Goal: Task Accomplishment & Management: Manage account settings

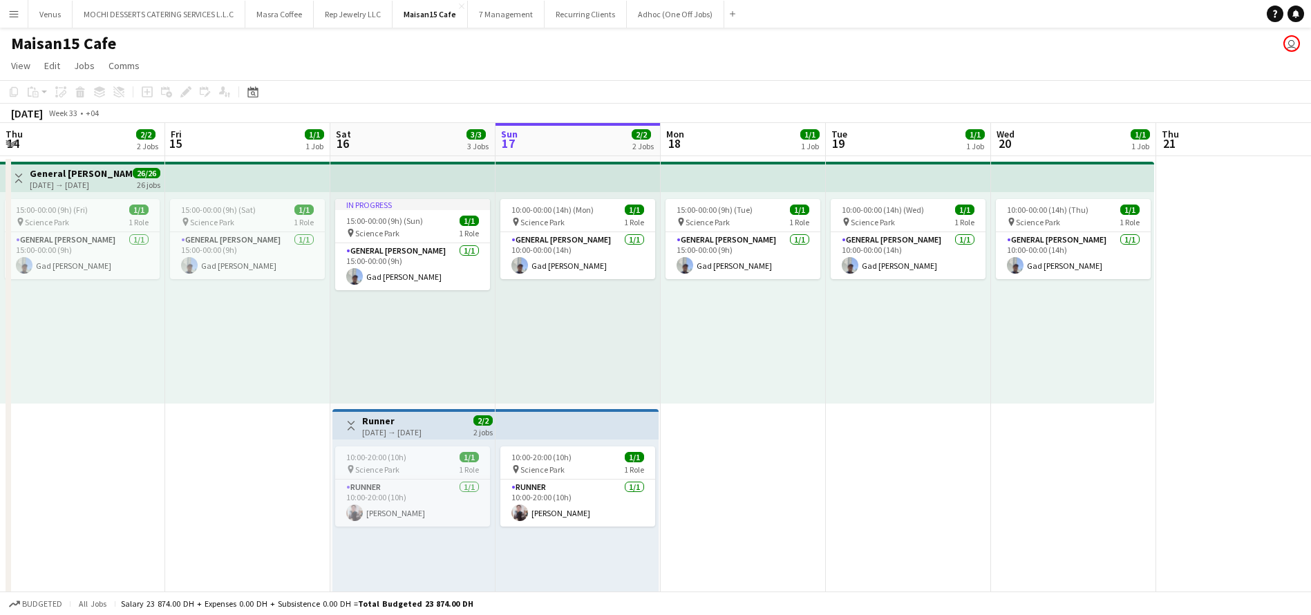
scroll to position [0, 330]
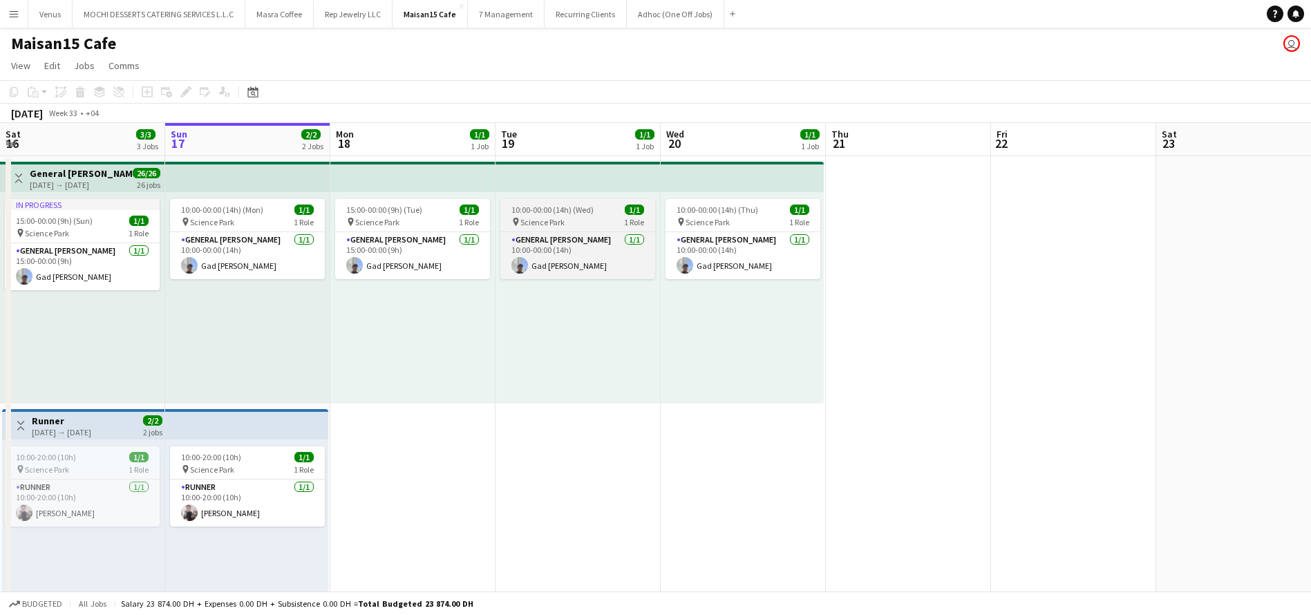
click at [565, 211] on span "10:00-00:00 (14h) (Wed)" at bounding box center [552, 210] width 82 height 10
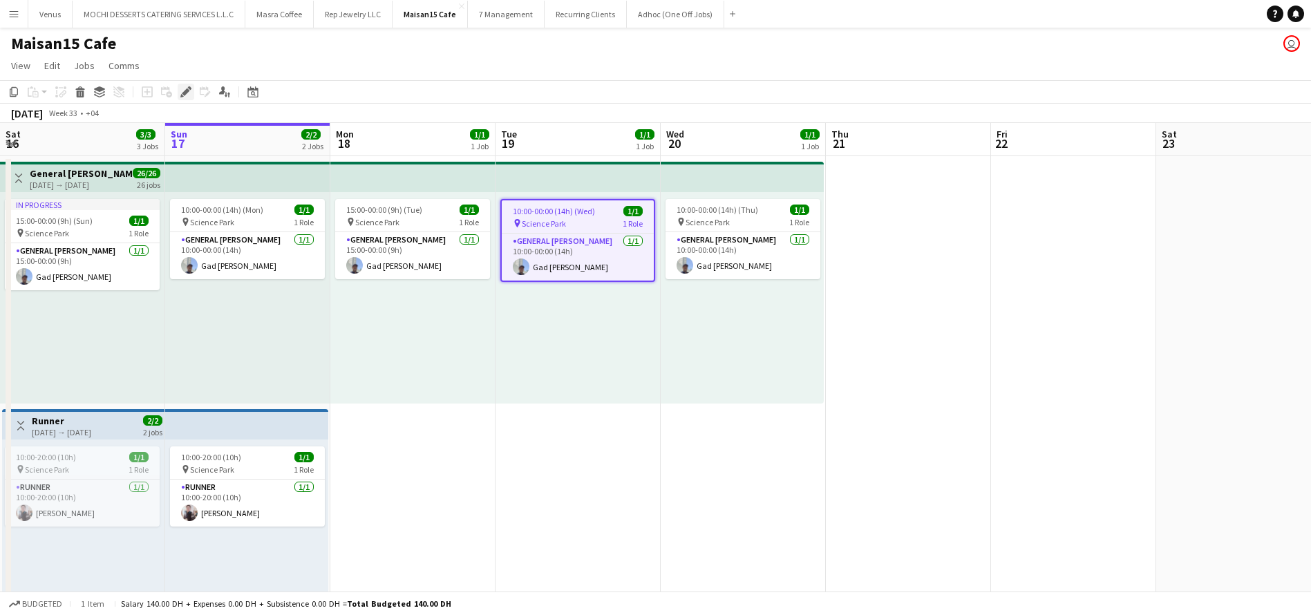
click at [189, 88] on icon at bounding box center [189, 87] width 3 height 3
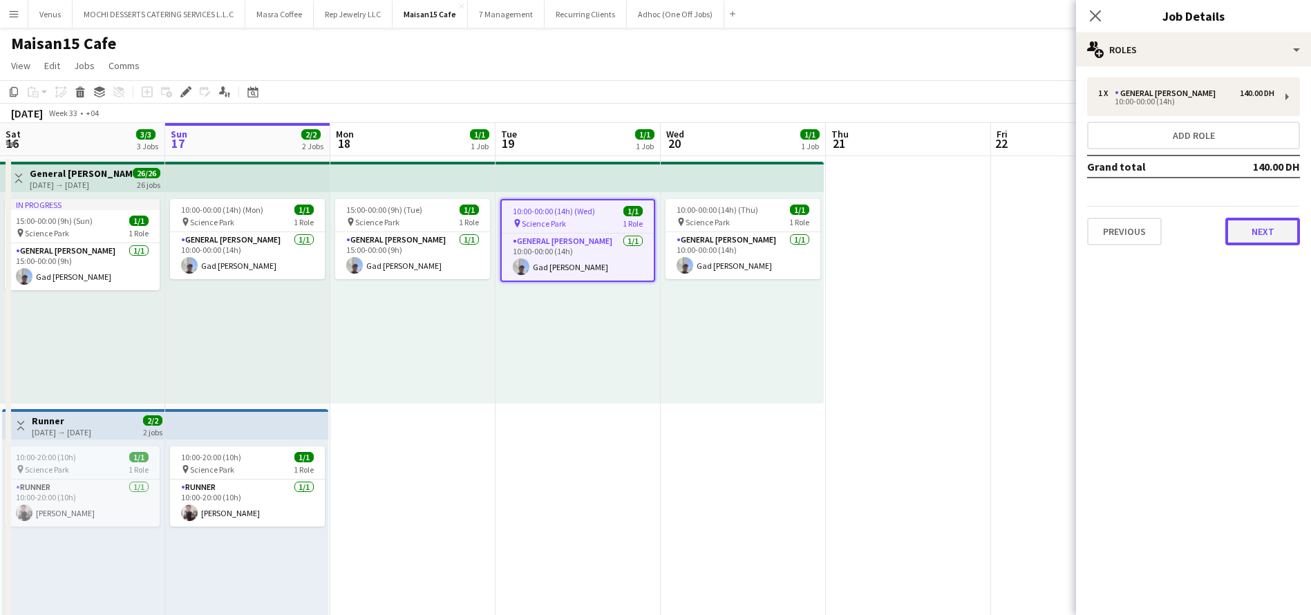
click at [1286, 229] on button "Next" at bounding box center [1262, 232] width 75 height 28
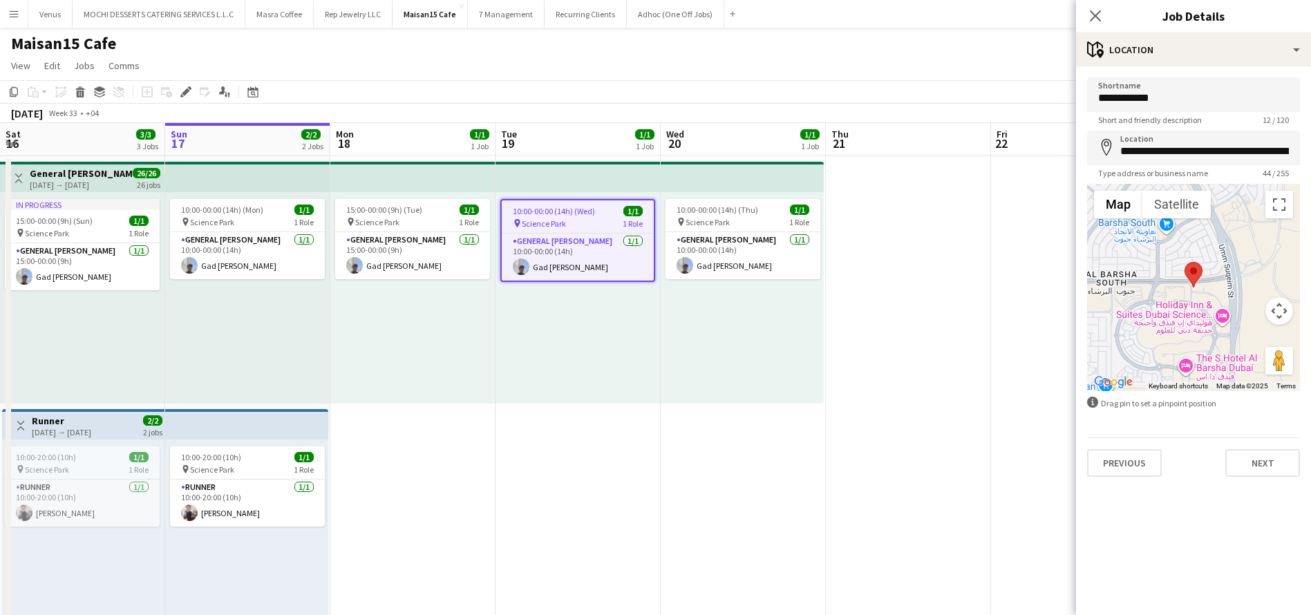
click at [1135, 447] on div "Previous Next" at bounding box center [1193, 456] width 213 height 39
click at [1121, 460] on button "Previous" at bounding box center [1124, 463] width 75 height 28
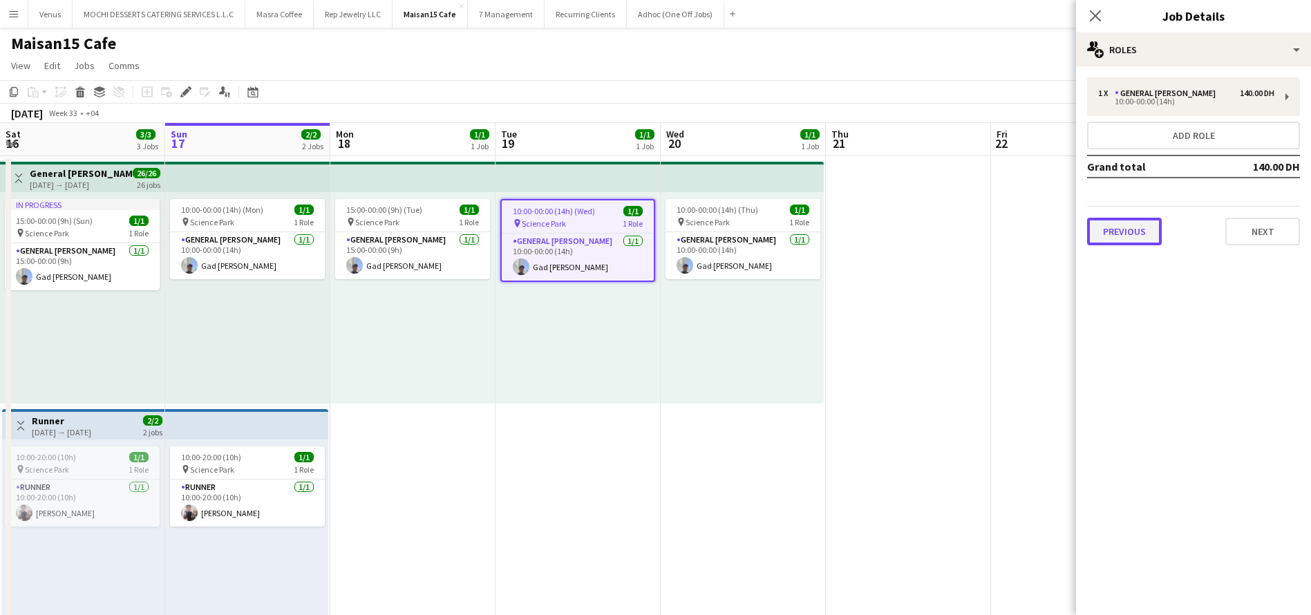
click at [1130, 219] on button "Previous" at bounding box center [1124, 232] width 75 height 28
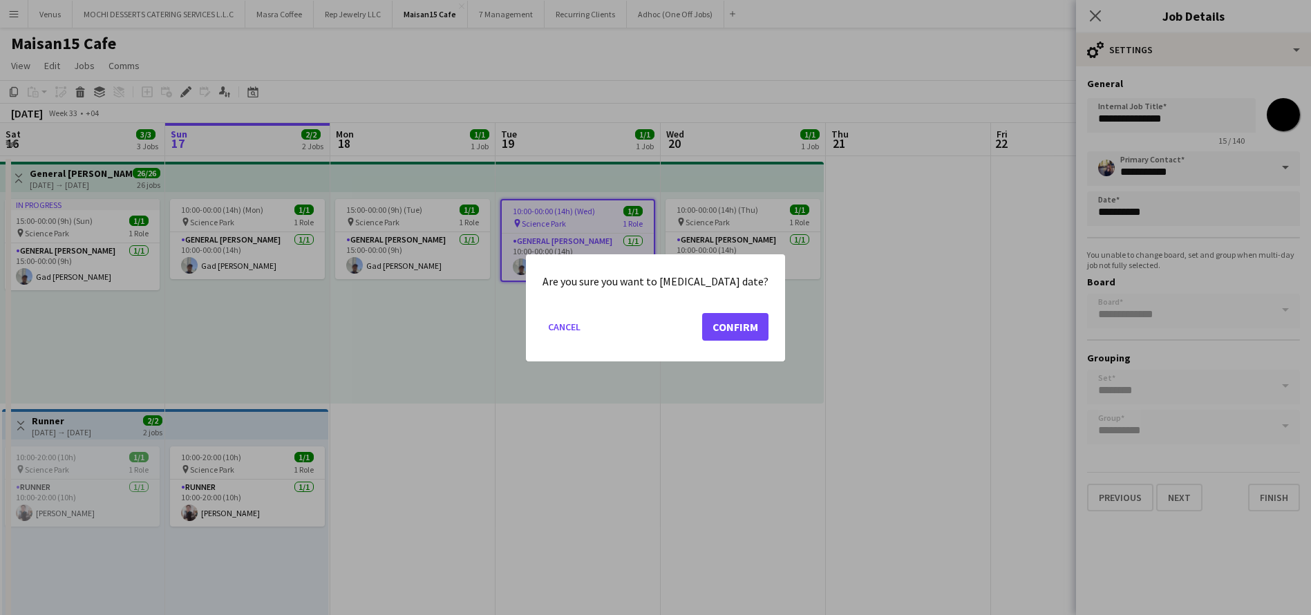
click at [1183, 205] on body "Menu Boards Boards Boards All jobs Status Workforce Workforce My Workforce Recr…" at bounding box center [655, 619] width 1311 height 1238
click at [704, 319] on button "Confirm" at bounding box center [735, 326] width 66 height 28
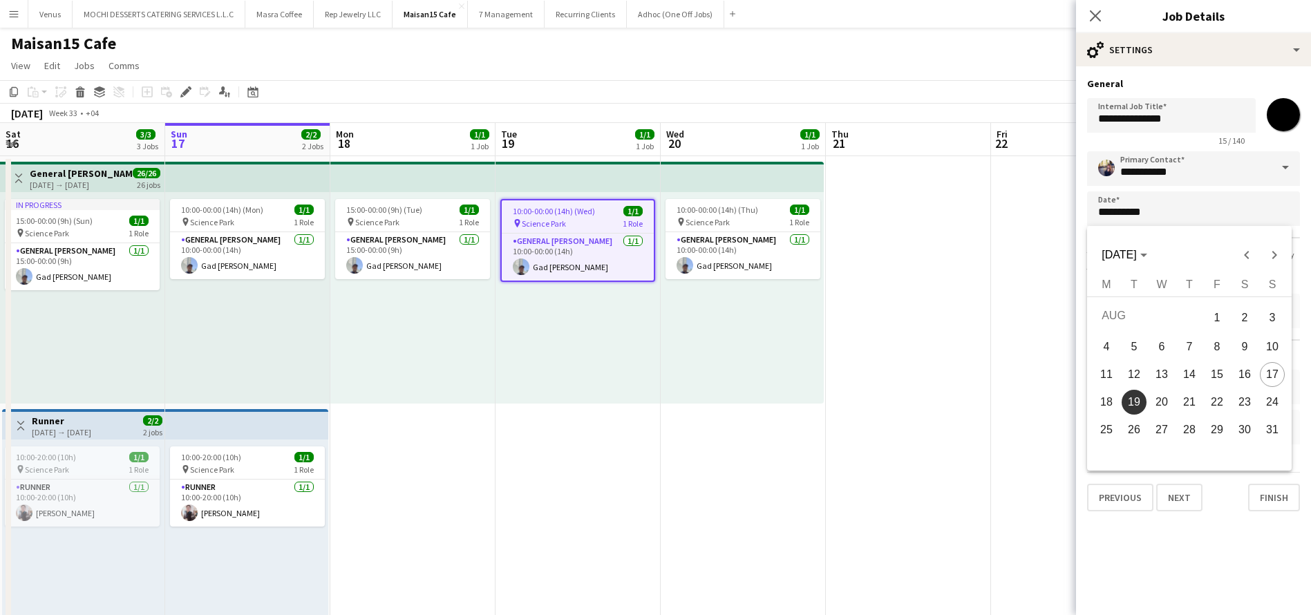
click at [1194, 399] on span "21" at bounding box center [1189, 402] width 25 height 25
type input "**********"
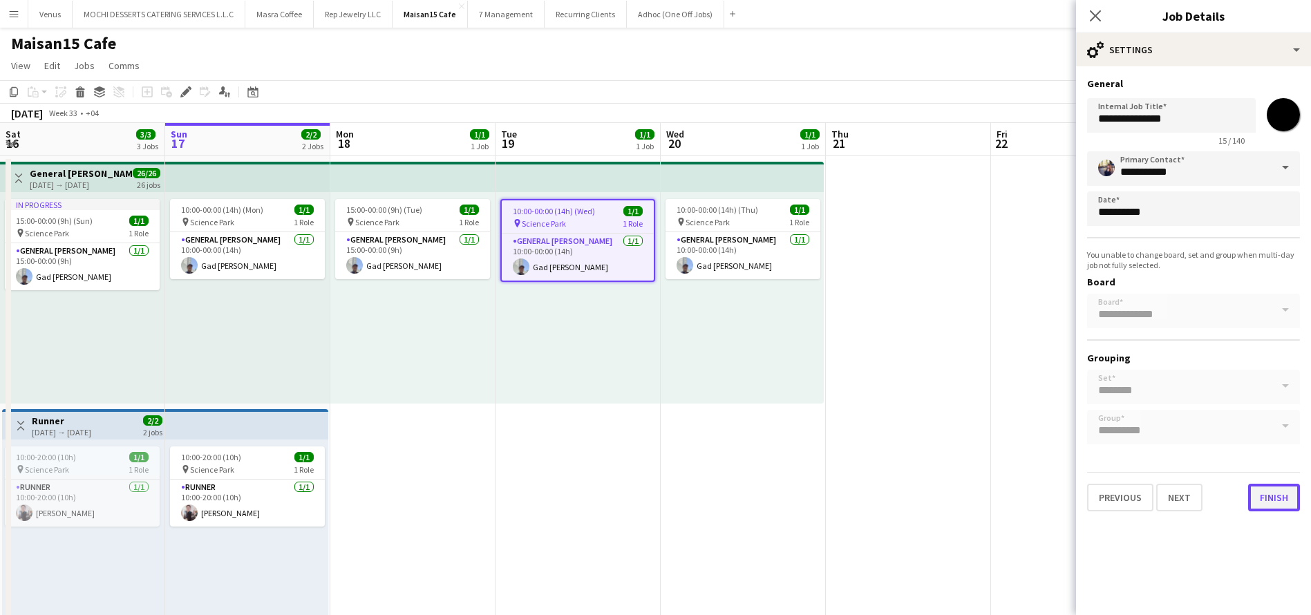
click at [1272, 495] on button "Finish" at bounding box center [1274, 498] width 52 height 28
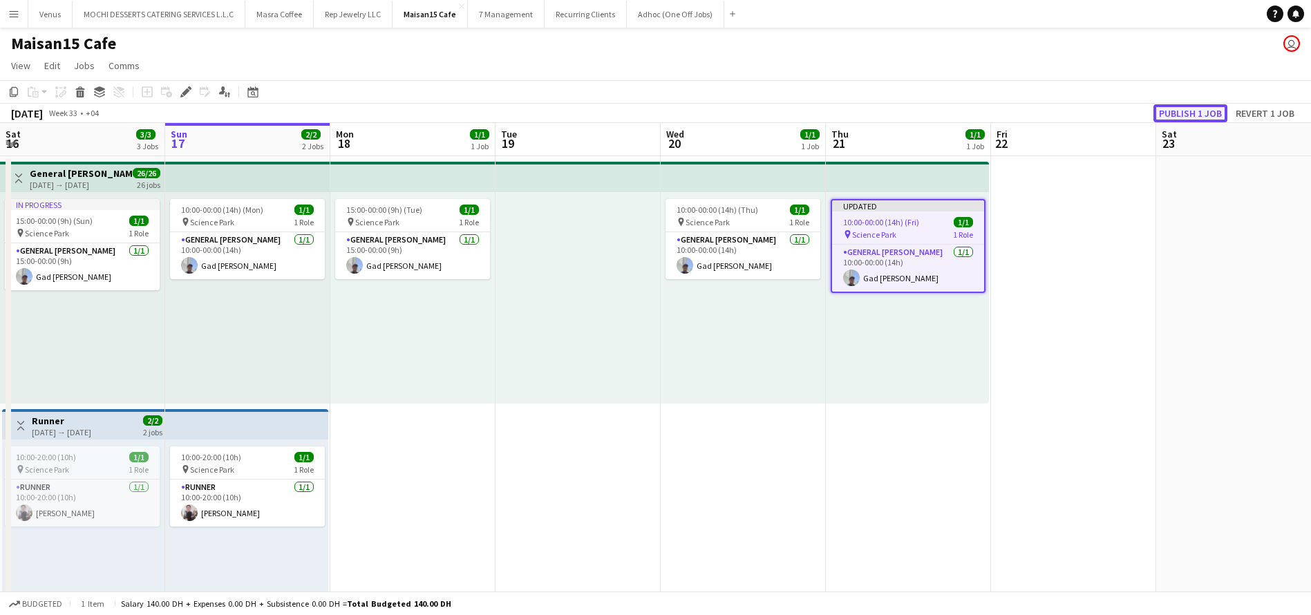
click at [1190, 110] on button "Publish 1 job" at bounding box center [1190, 113] width 74 height 18
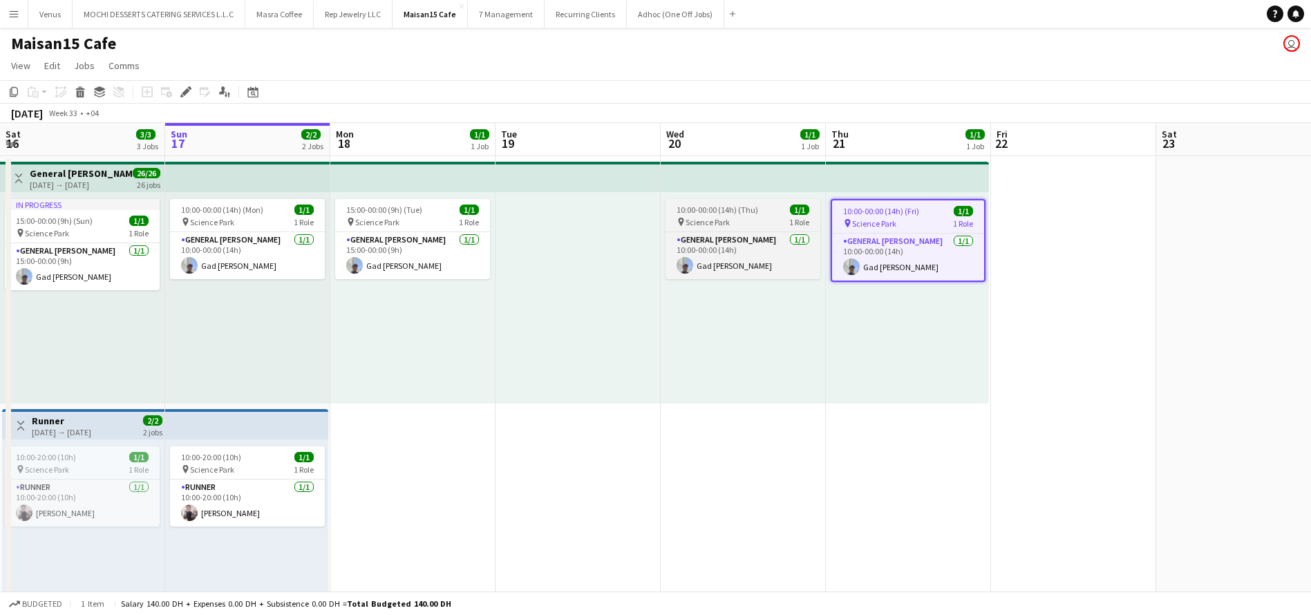
click at [735, 220] on div "pin Science Park 1 Role" at bounding box center [743, 221] width 155 height 11
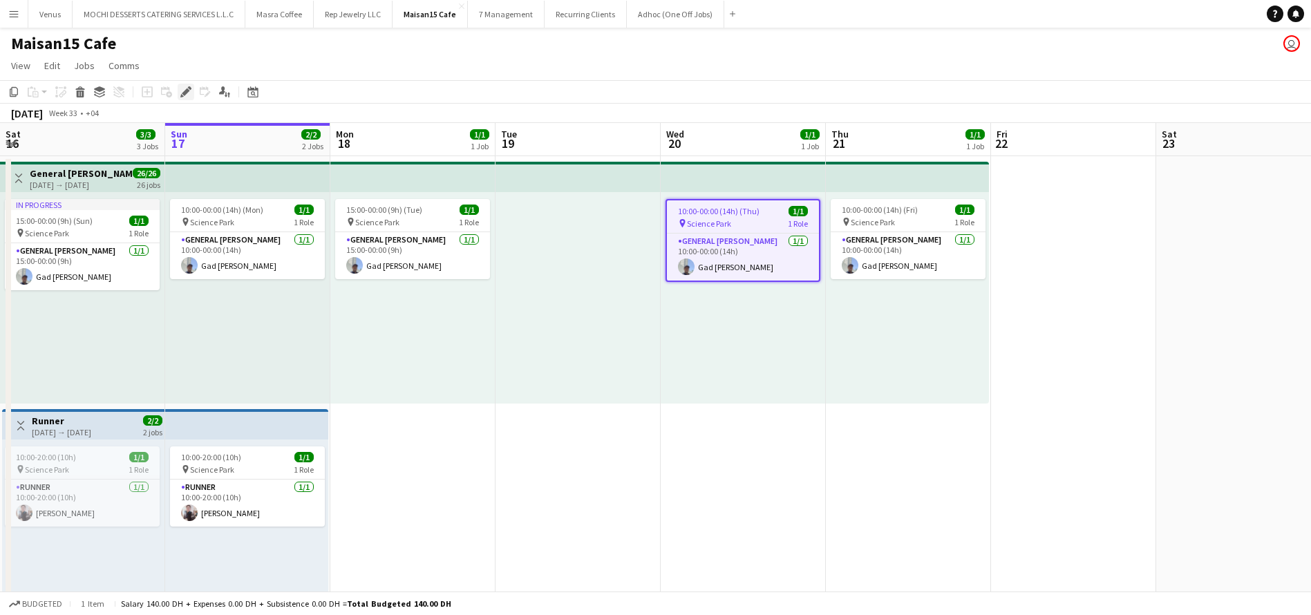
click at [179, 87] on div "Edit" at bounding box center [186, 92] width 17 height 17
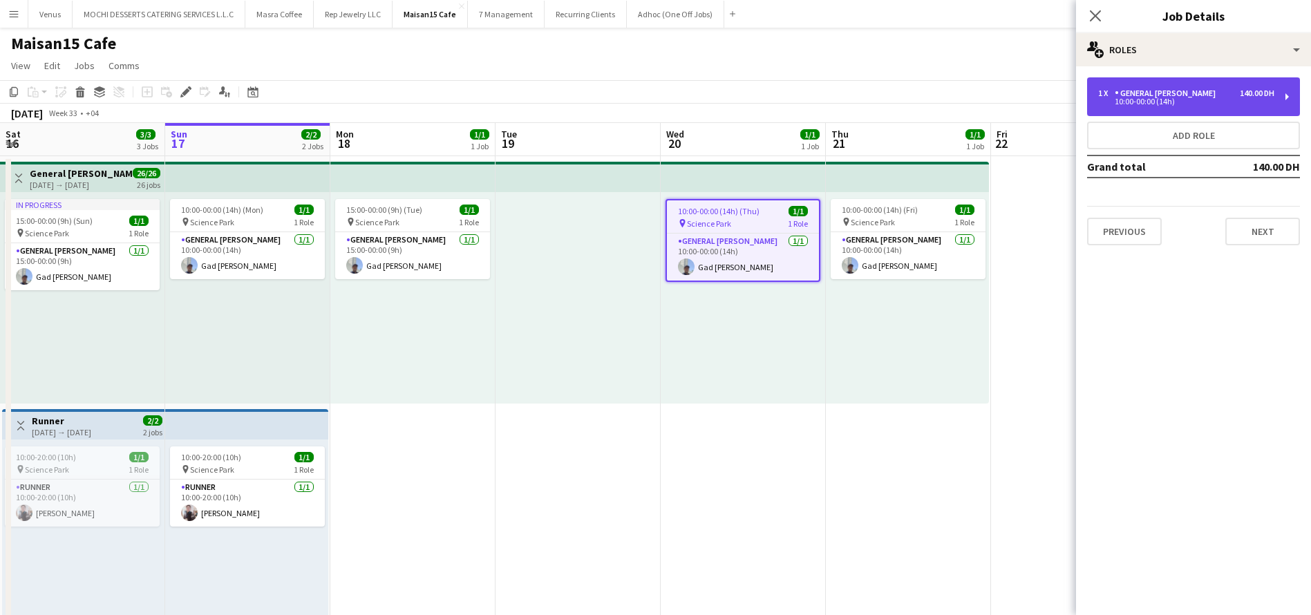
click at [1285, 88] on div "1 x General Steward 140.00 DH 10:00-00:00 (14h)" at bounding box center [1193, 96] width 213 height 39
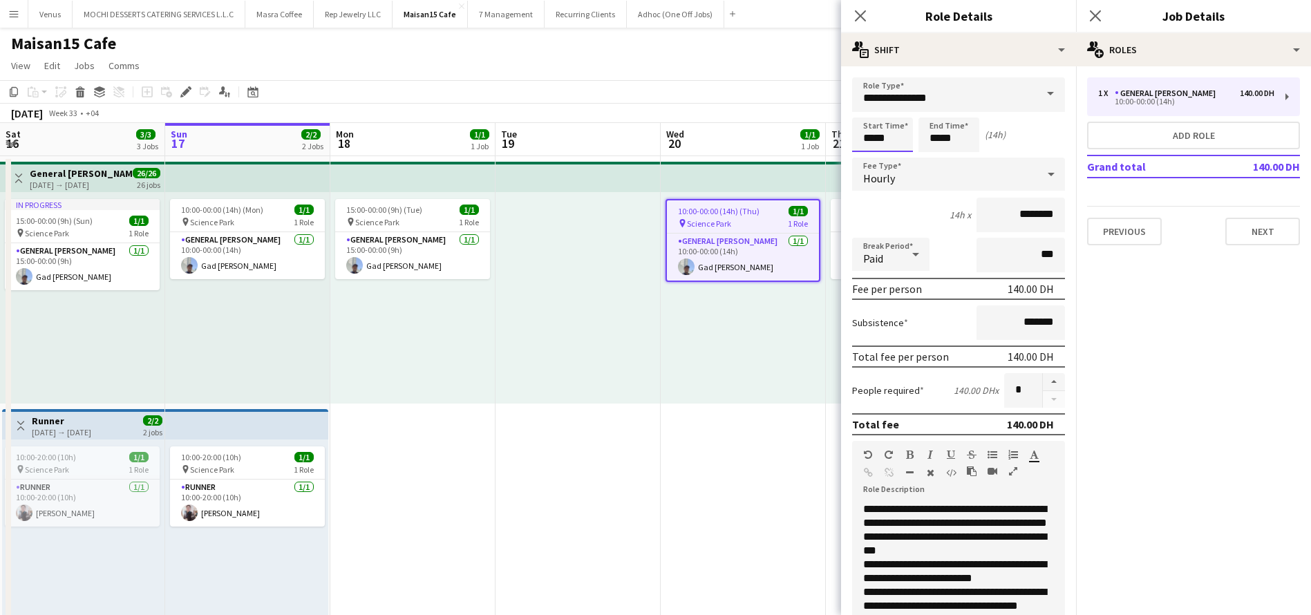
click at [887, 144] on input "*****" at bounding box center [882, 134] width 61 height 35
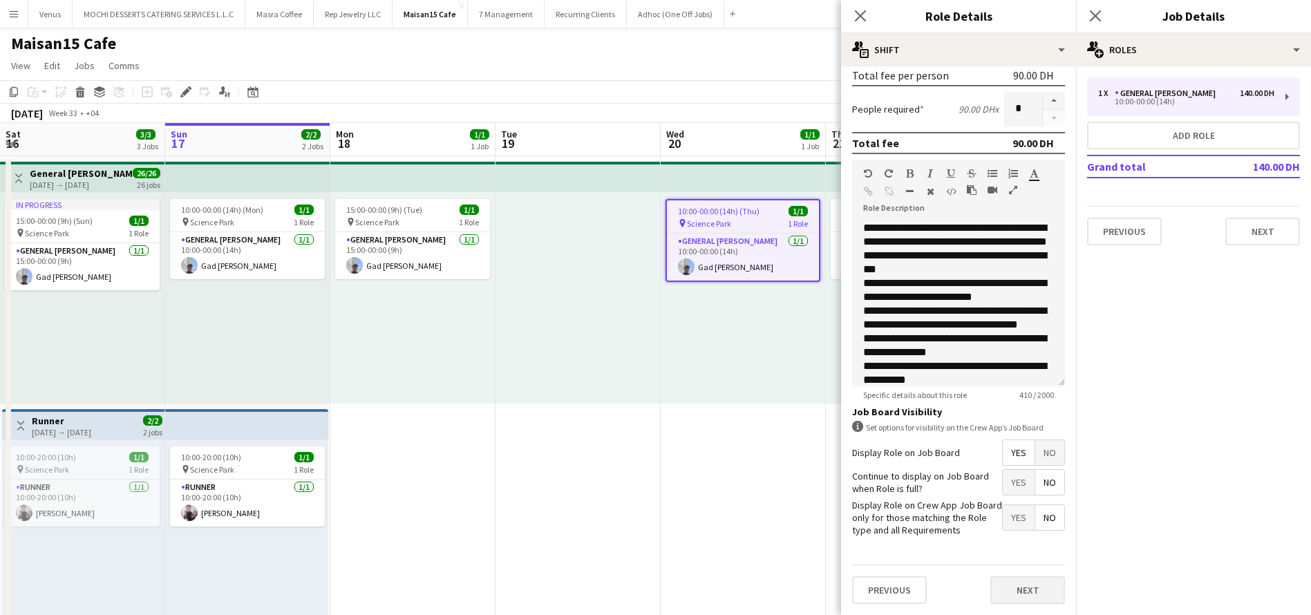
type input "*****"
click at [990, 585] on button "Next" at bounding box center [1027, 590] width 75 height 28
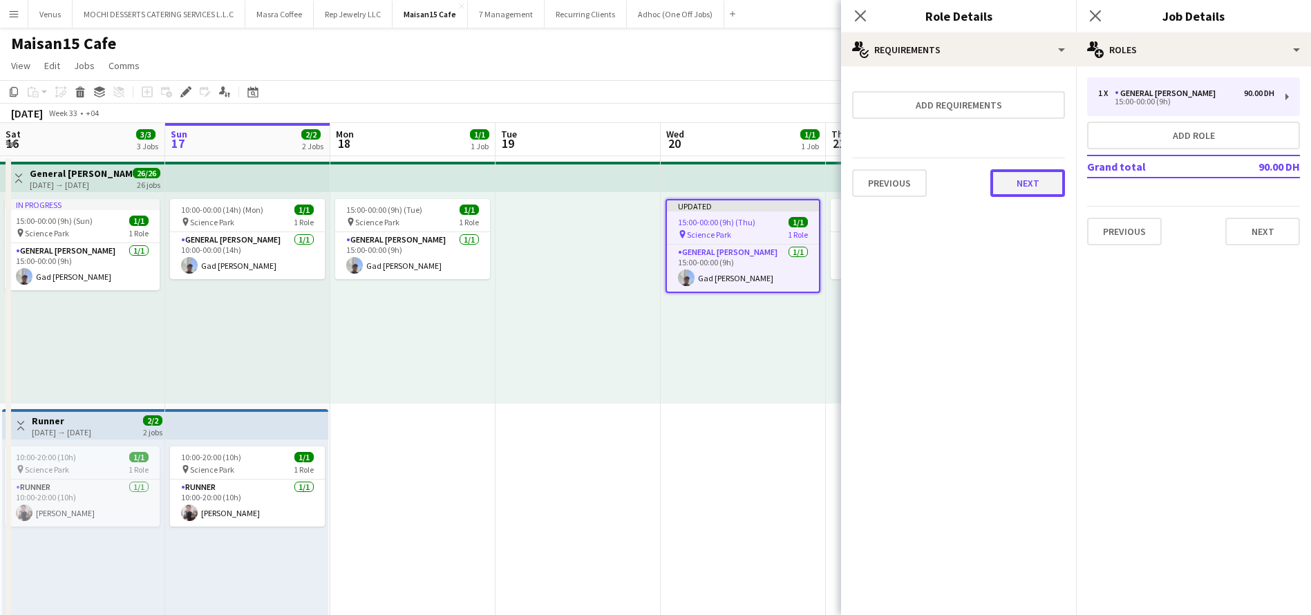
click at [1019, 180] on button "Next" at bounding box center [1027, 183] width 75 height 28
click at [1017, 200] on div "Collect a response when crew apply from the Job Board. Responses appear within …" at bounding box center [958, 138] width 235 height 144
click at [1033, 188] on button "Finish" at bounding box center [1039, 185] width 52 height 28
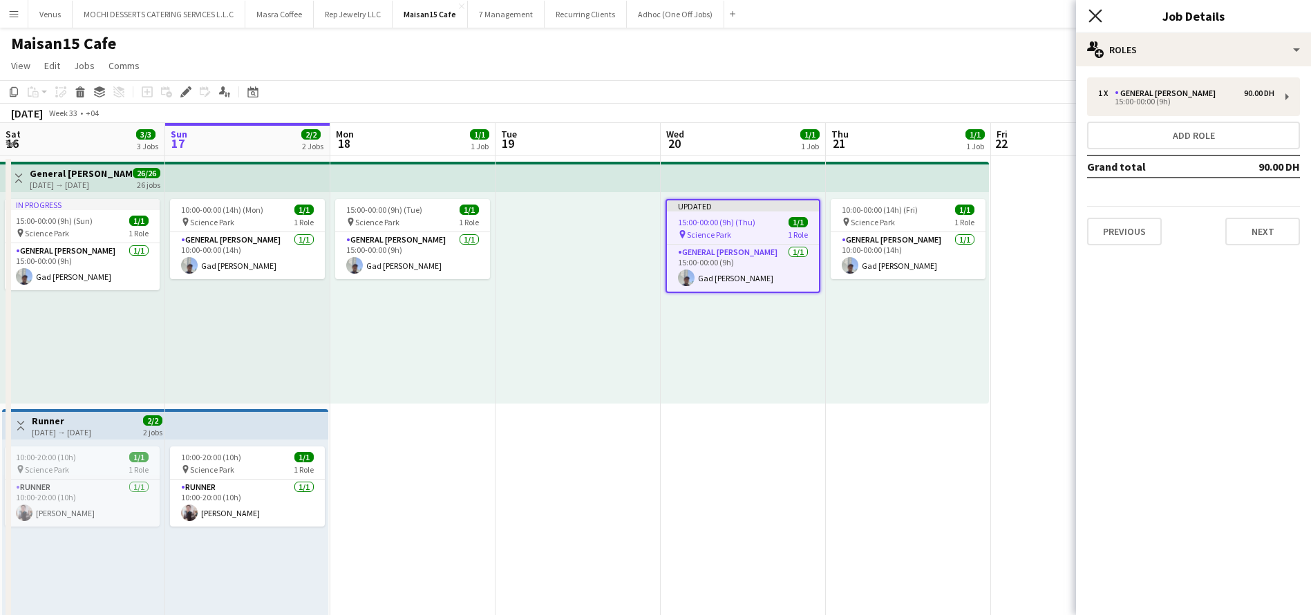
click at [1097, 13] on icon at bounding box center [1095, 15] width 13 height 13
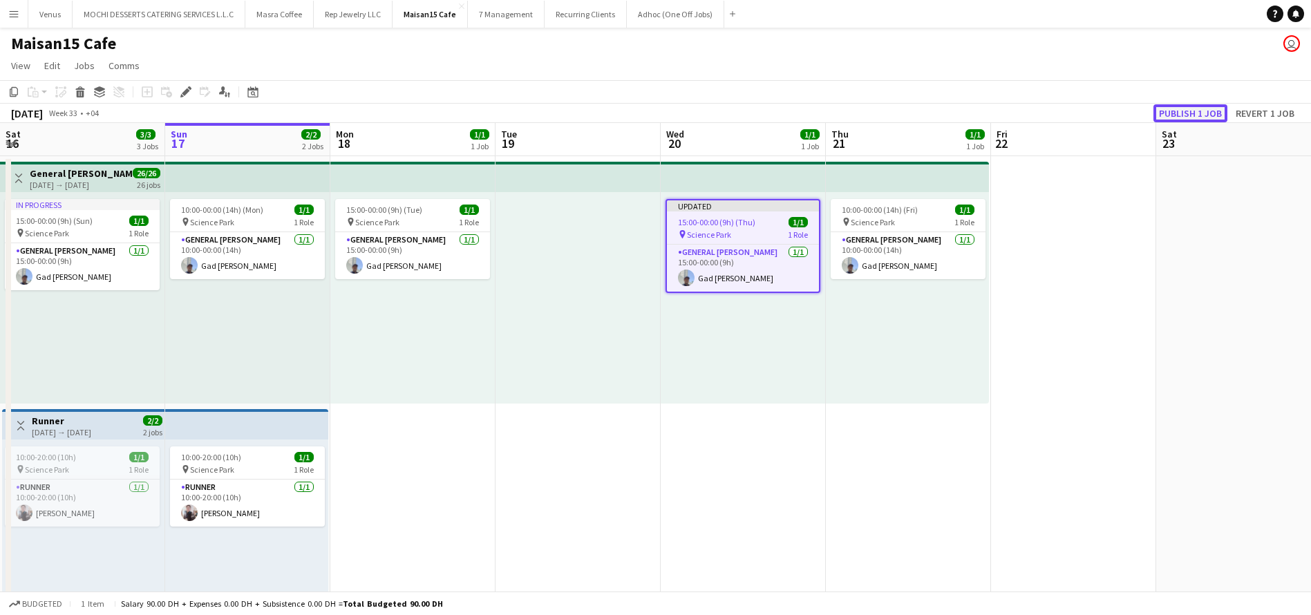
click at [1172, 120] on button "Publish 1 job" at bounding box center [1190, 113] width 74 height 18
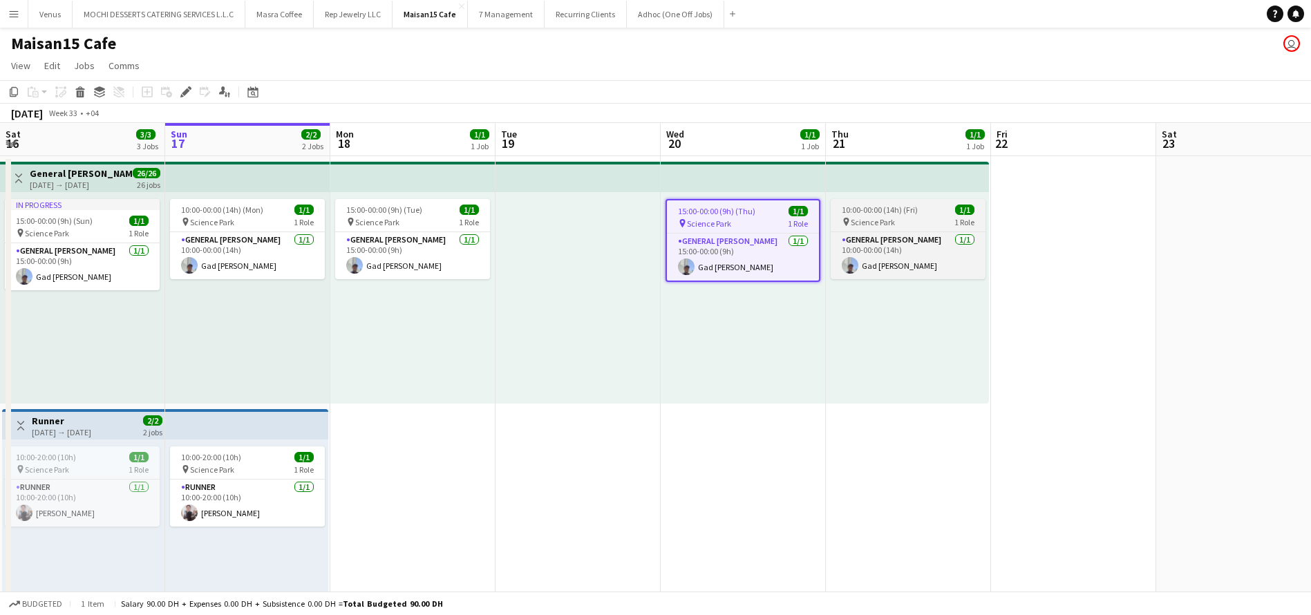
click at [871, 218] on span "Science Park" at bounding box center [873, 222] width 44 height 10
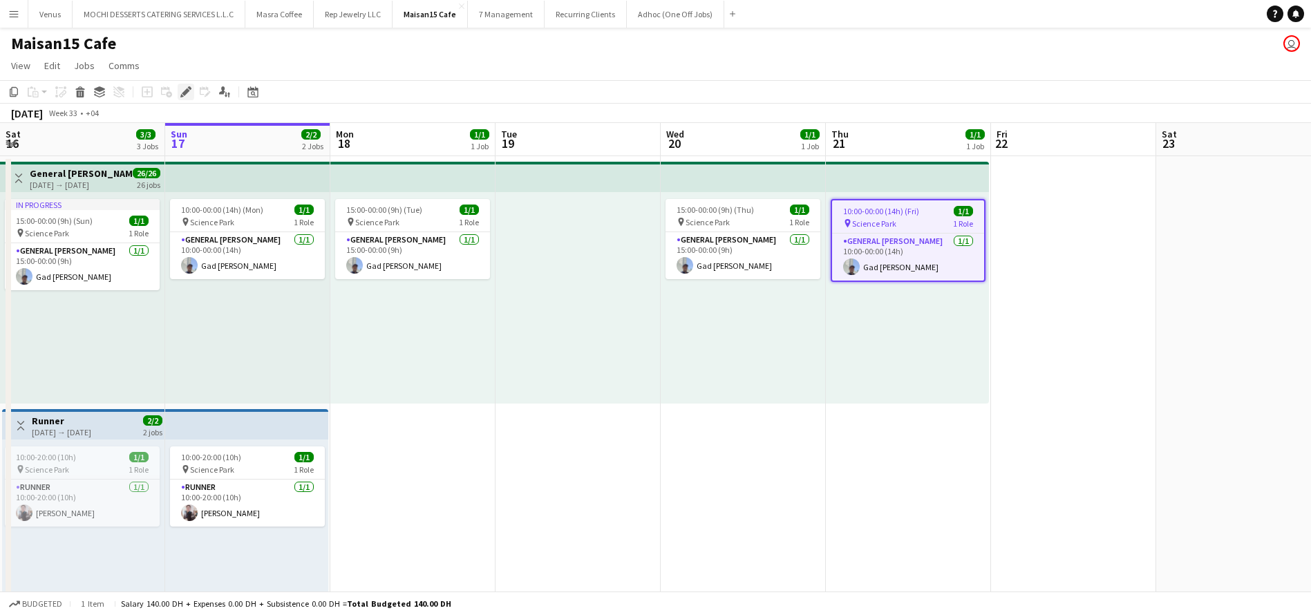
click at [187, 86] on icon "Edit" at bounding box center [185, 91] width 11 height 11
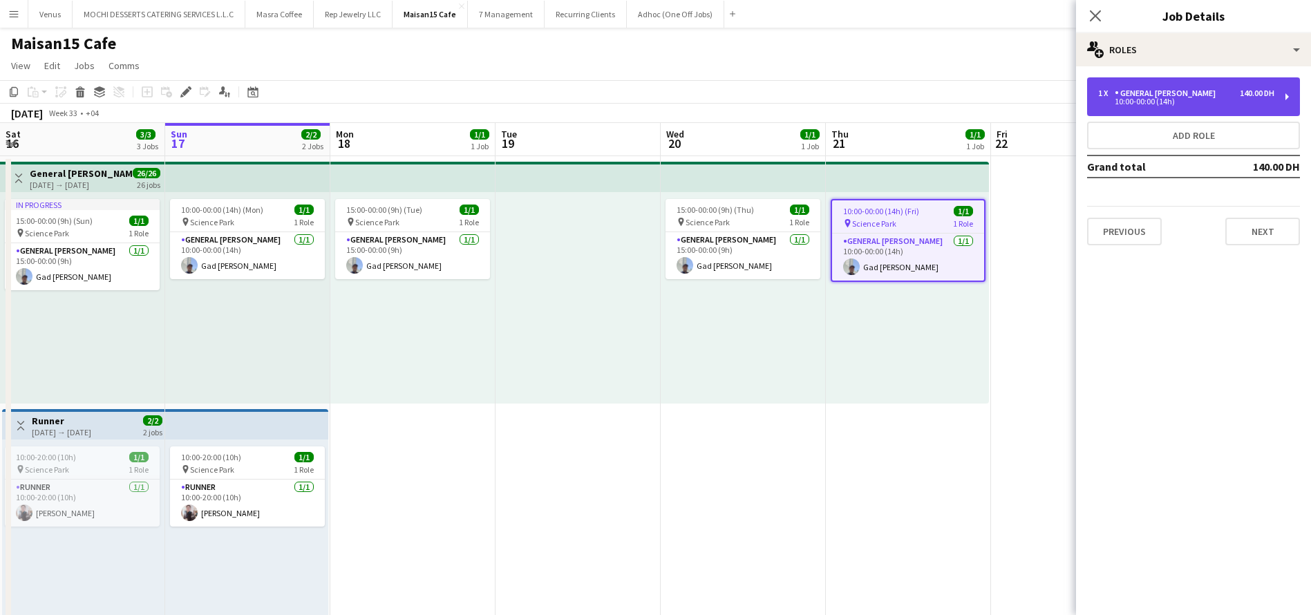
click at [1288, 99] on div "1 x General Steward 140.00 DH 10:00-00:00 (14h)" at bounding box center [1193, 96] width 213 height 39
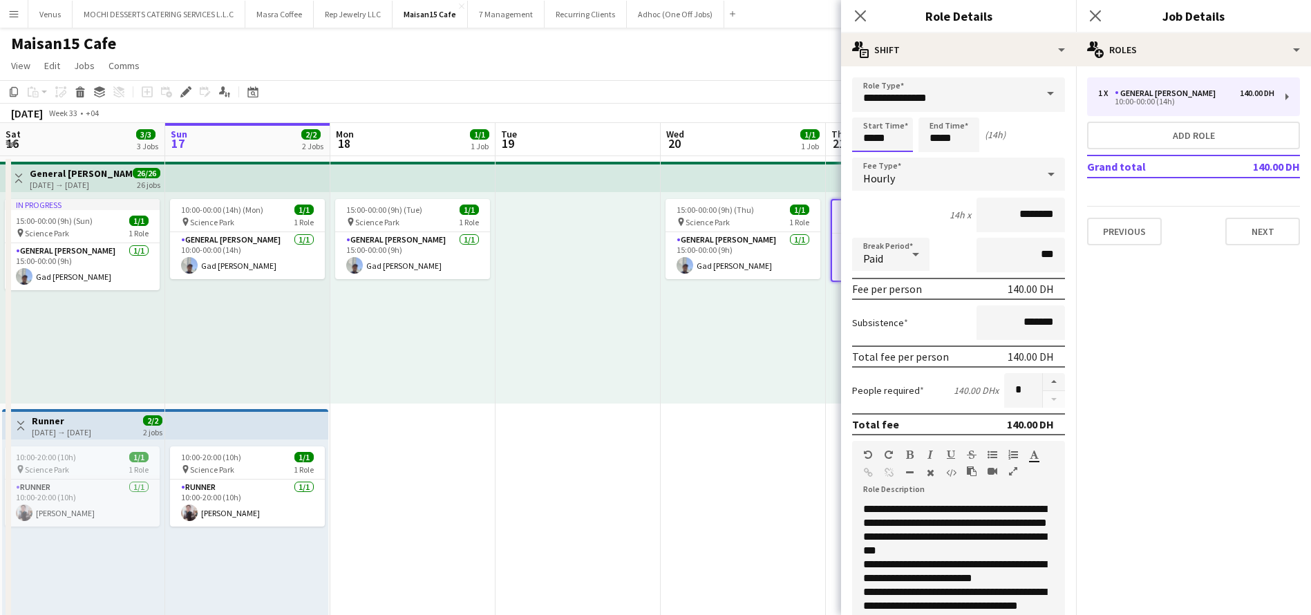
click at [896, 139] on input "*****" at bounding box center [882, 134] width 61 height 35
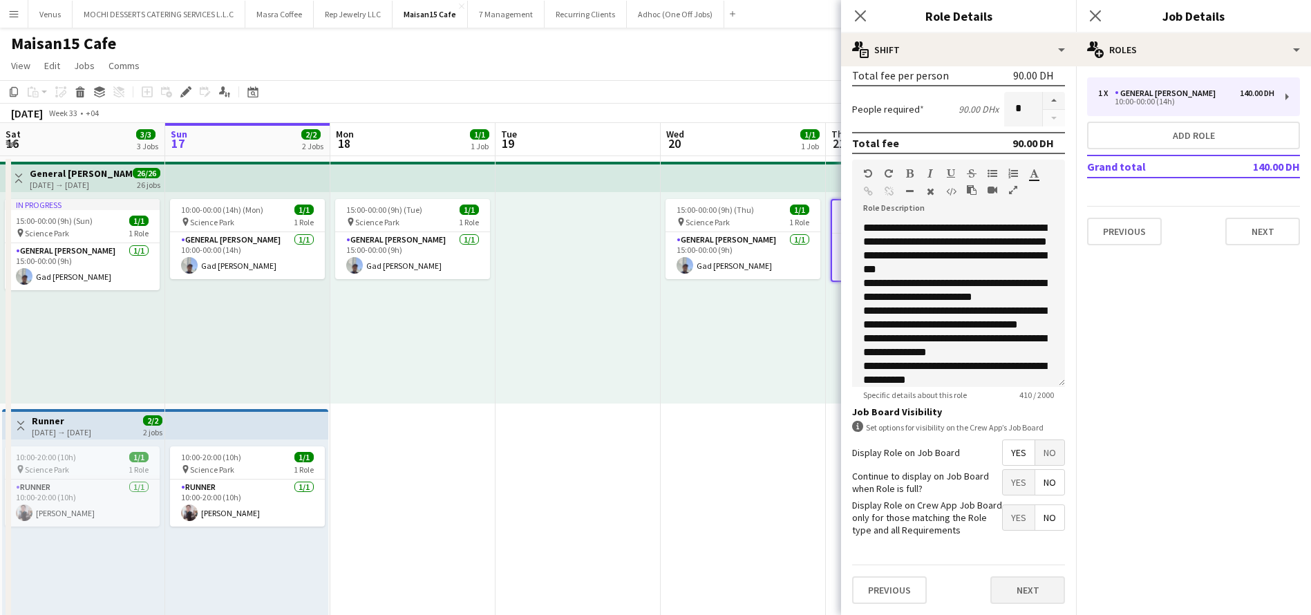
type input "*****"
click at [1035, 596] on button "Next" at bounding box center [1027, 590] width 75 height 28
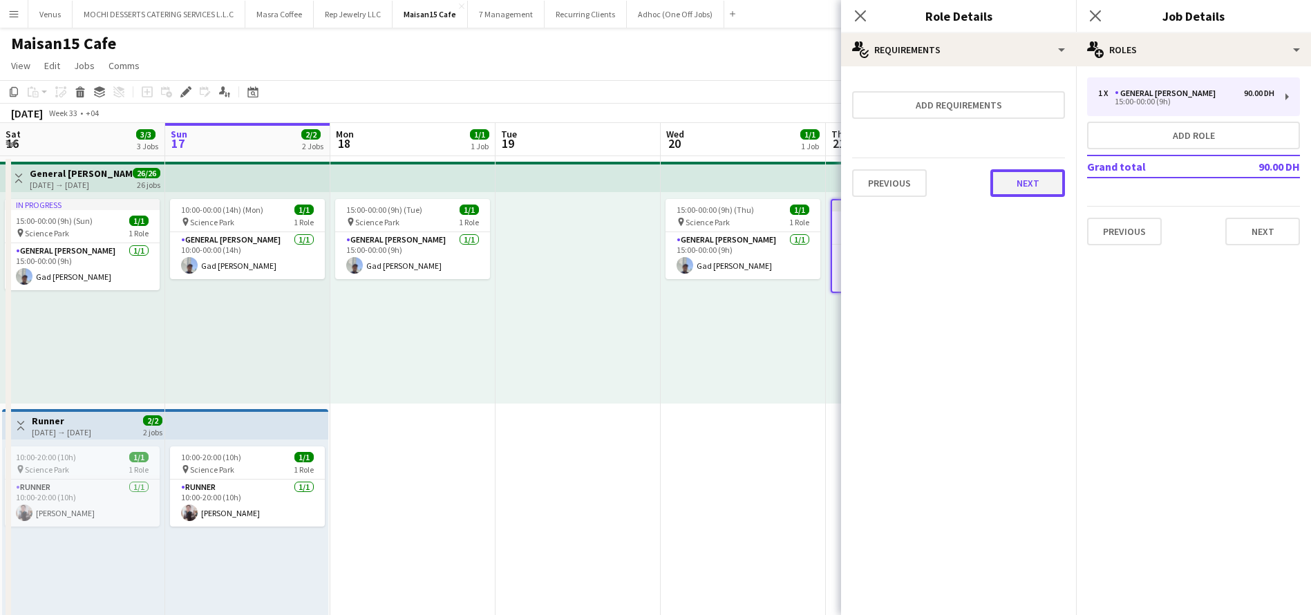
click at [1036, 182] on button "Next" at bounding box center [1027, 183] width 75 height 28
click at [1005, 194] on div "Previous Next Finish" at bounding box center [958, 179] width 213 height 39
click at [1025, 181] on button "Finish" at bounding box center [1039, 185] width 52 height 28
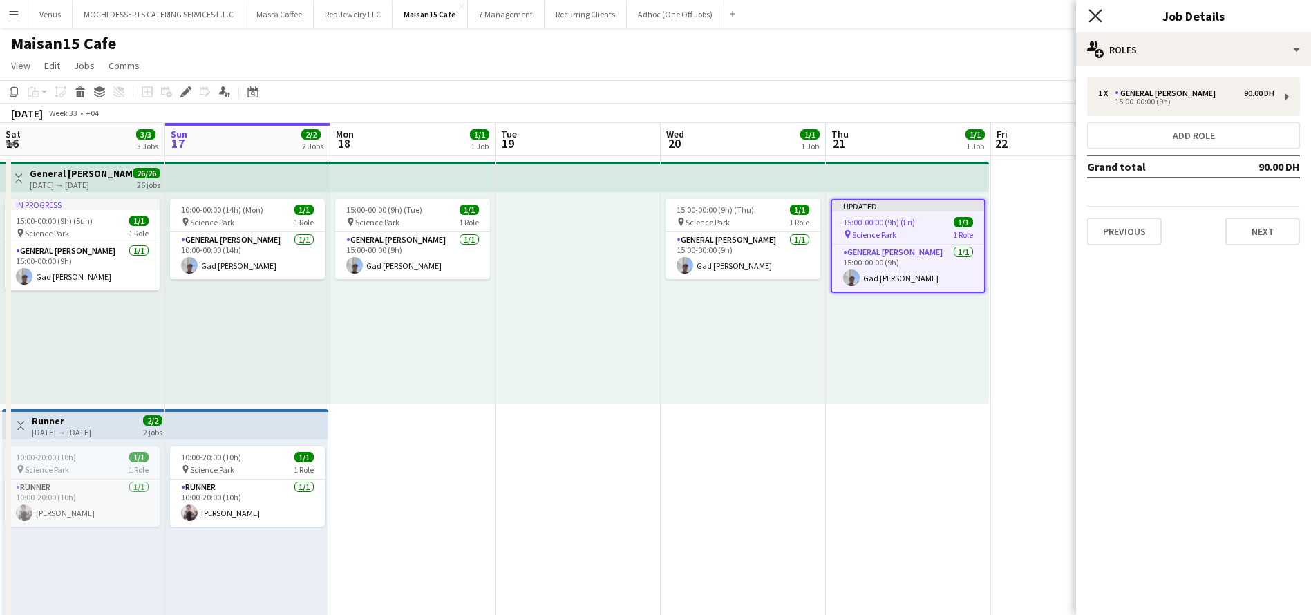
click at [1090, 17] on icon "Close pop-in" at bounding box center [1095, 15] width 13 height 13
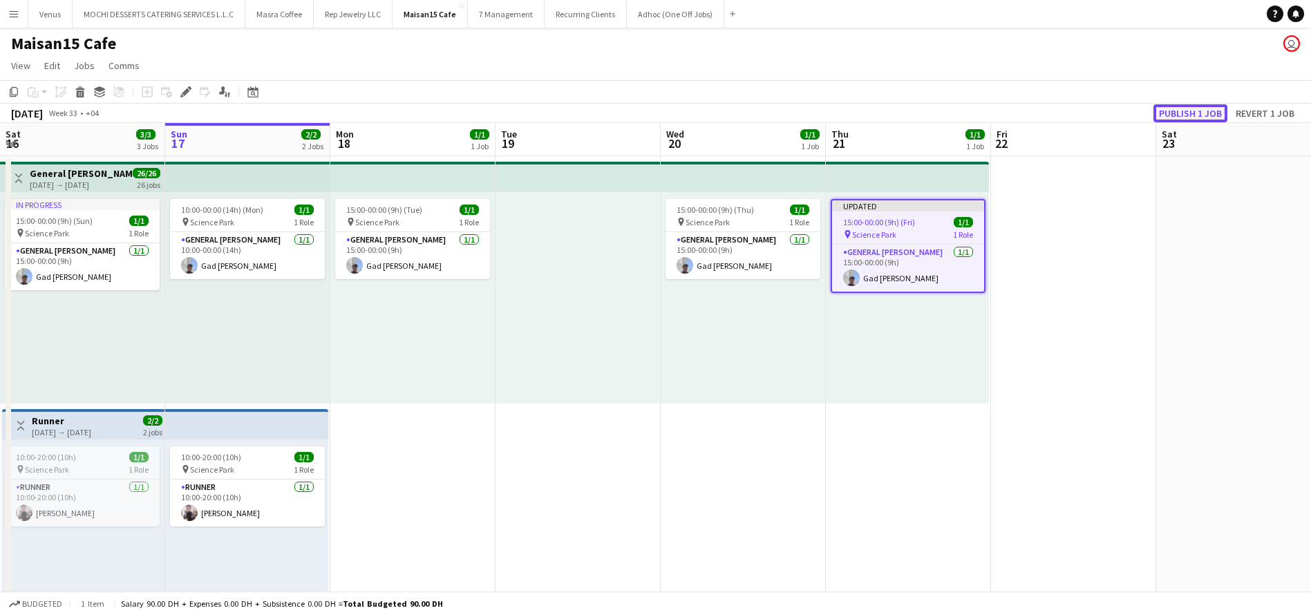
click at [1177, 114] on button "Publish 1 job" at bounding box center [1190, 113] width 74 height 18
